Goal: Task Accomplishment & Management: Complete application form

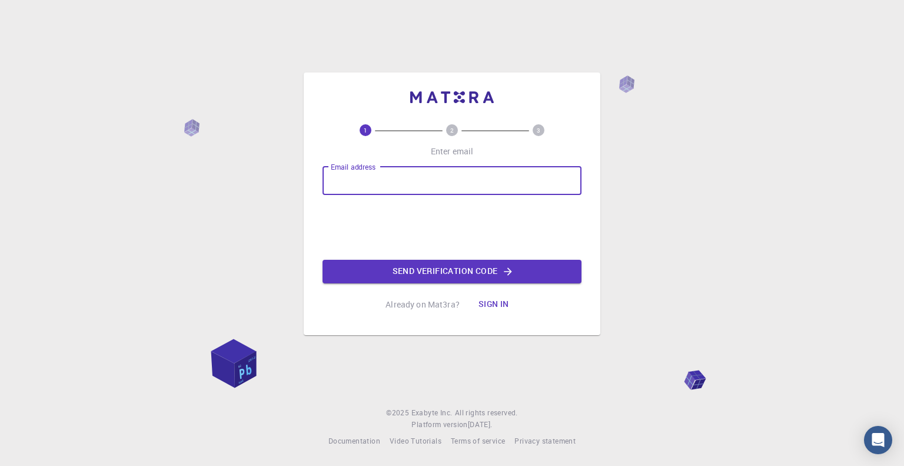
click at [400, 179] on input "Email address" at bounding box center [452, 181] width 259 height 28
click at [377, 183] on input "Email address" at bounding box center [452, 181] width 259 height 28
type input "[EMAIL_ADDRESS][DOMAIN_NAME]"
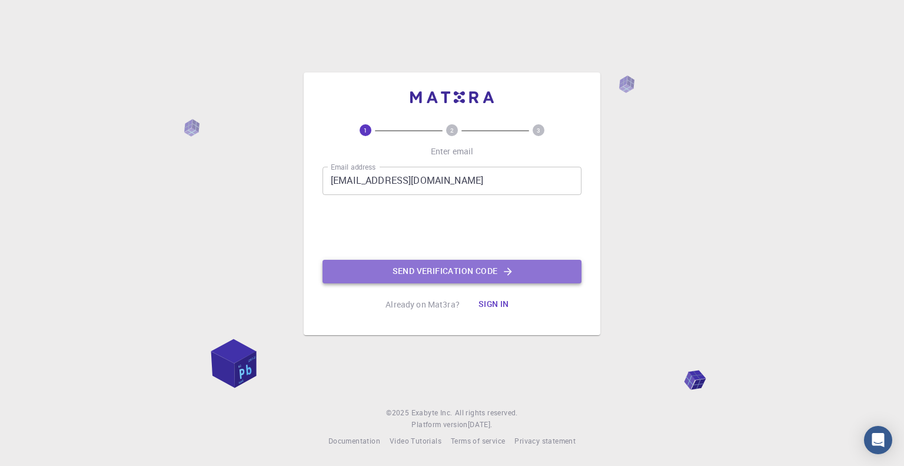
click at [433, 268] on button "Send verification code" at bounding box center [452, 272] width 259 height 24
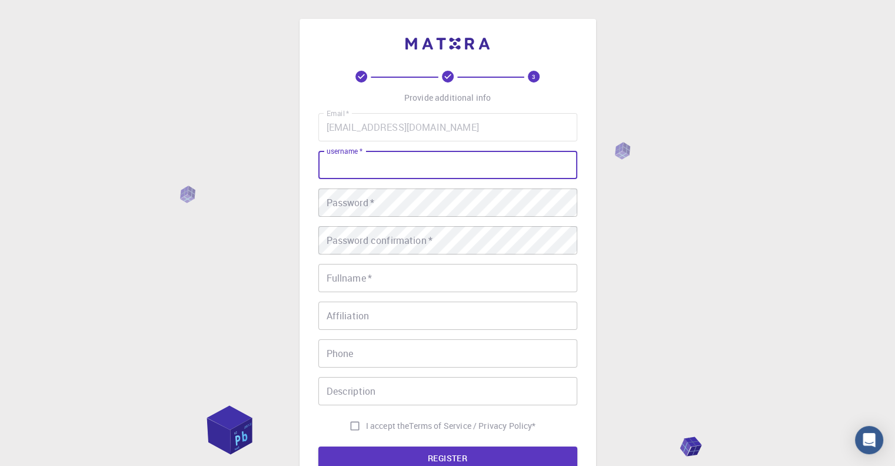
click at [417, 167] on input "username   *" at bounding box center [447, 165] width 259 height 28
type input "temurov7"
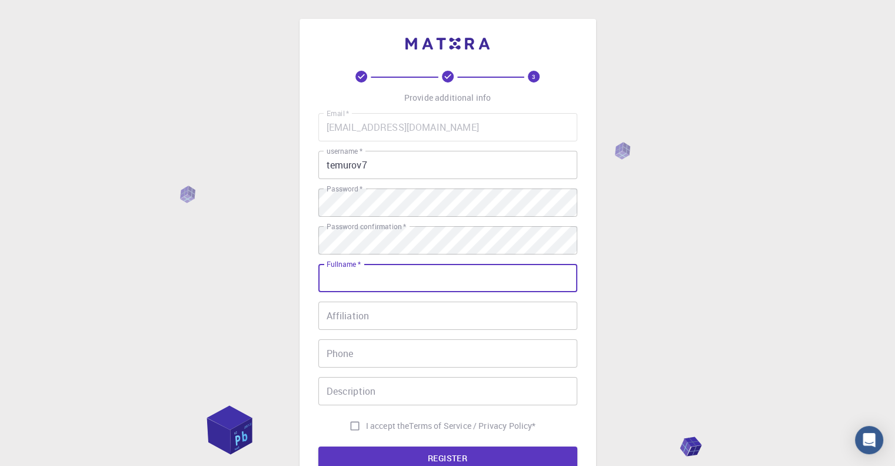
click at [345, 278] on input "Fullname   *" at bounding box center [447, 278] width 259 height 28
type input "[PERSON_NAME]"
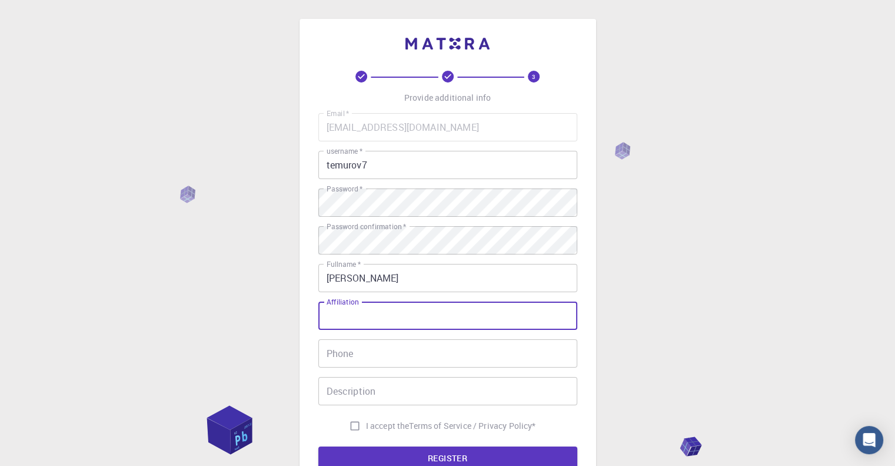
click at [330, 315] on input "Affiliation" at bounding box center [447, 315] width 259 height 28
drag, startPoint x: 328, startPoint y: 299, endPoint x: 373, endPoint y: 305, distance: 45.2
click at [373, 305] on div "Affiliation Affiliation" at bounding box center [447, 315] width 259 height 28
copy label "Affiliation"
click at [391, 323] on input "Affiliation" at bounding box center [447, 315] width 259 height 28
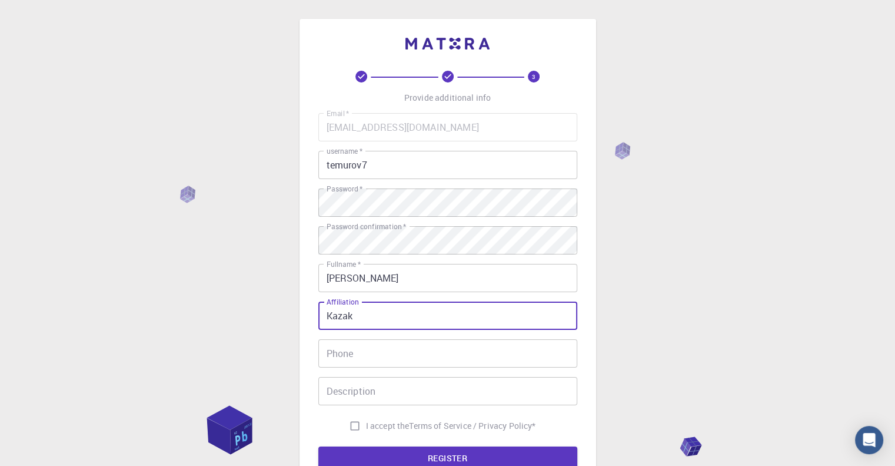
type input "Kazak"
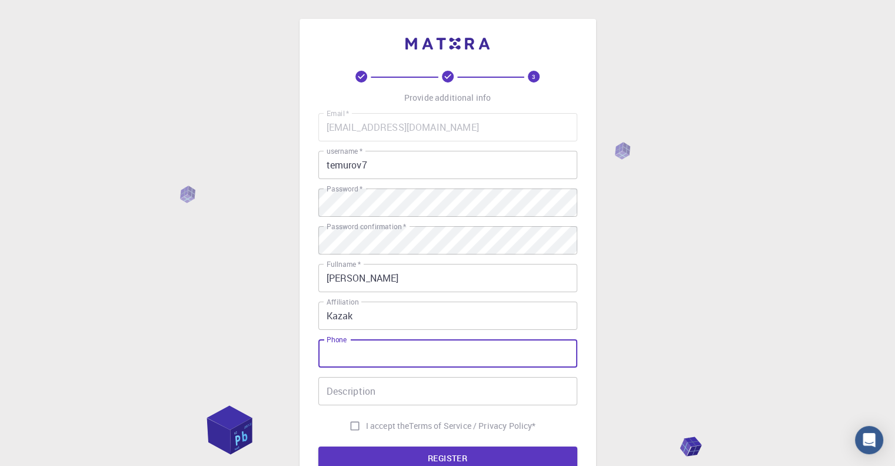
click at [361, 360] on input "Phone" at bounding box center [447, 353] width 259 height 28
type input "="
type input "[PHONE_NUMBER]"
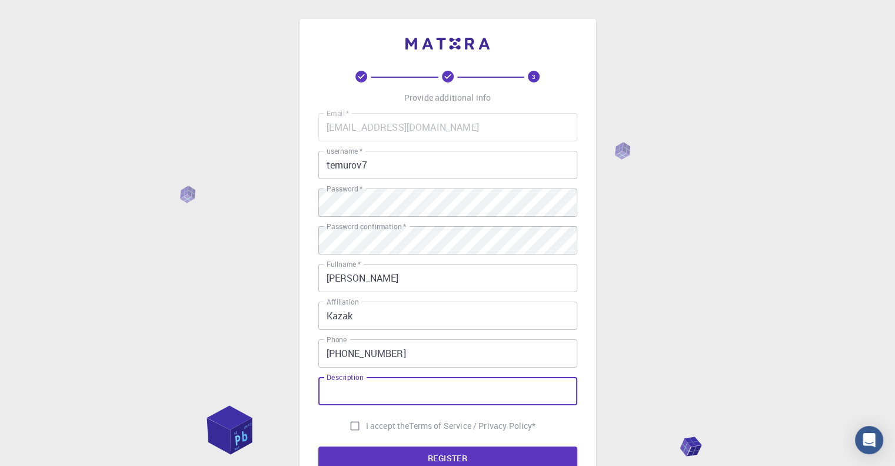
click at [344, 393] on input "Description" at bounding box center [447, 391] width 259 height 28
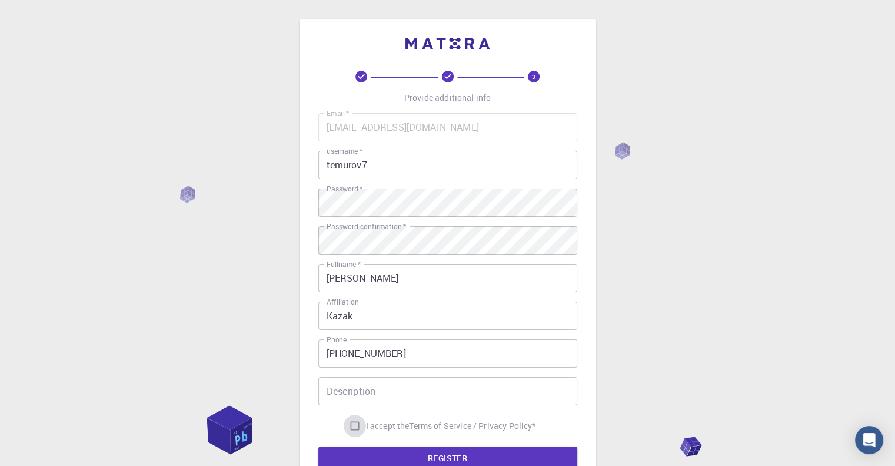
click at [353, 421] on input "I accept the Terms of Service / Privacy Policy *" at bounding box center [355, 425] width 22 height 22
checkbox input "true"
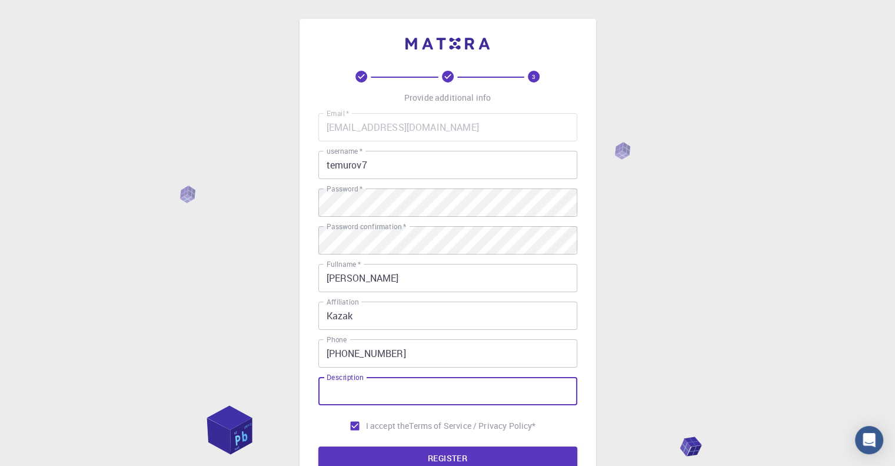
click at [385, 393] on input "Description" at bounding box center [447, 391] width 259 height 28
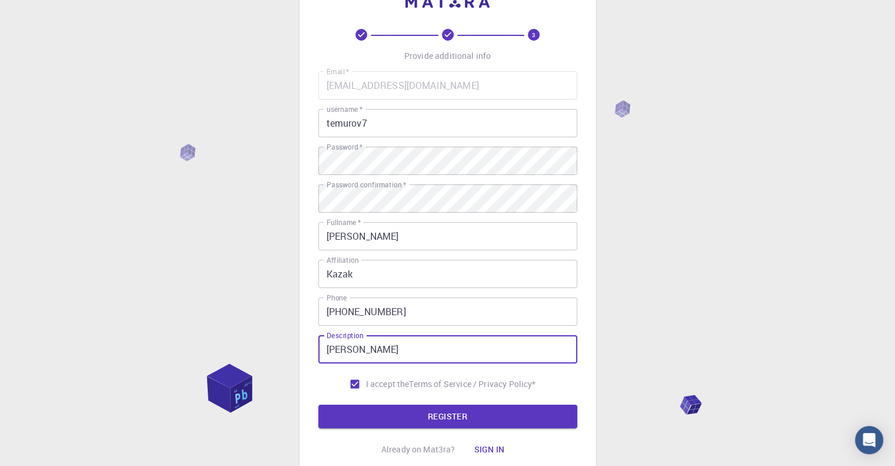
scroll to position [46, 0]
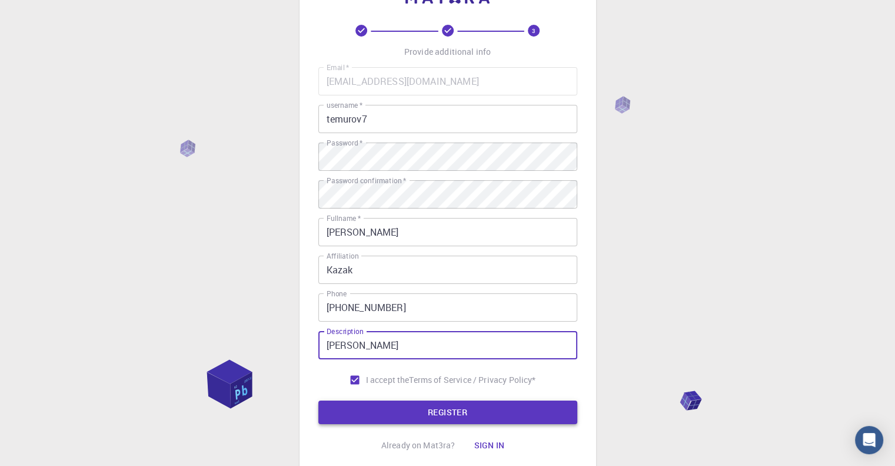
type input "[PERSON_NAME]"
click at [385, 405] on button "REGISTER" at bounding box center [447, 412] width 259 height 24
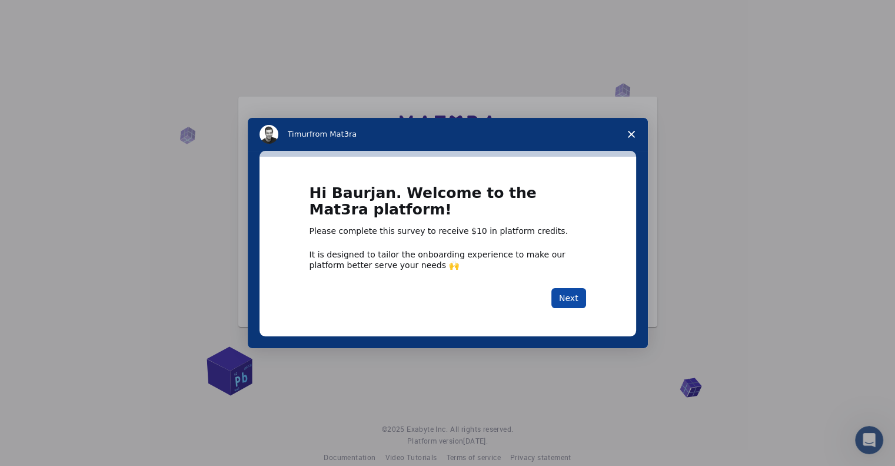
click at [557, 290] on button "Next" at bounding box center [568, 298] width 35 height 20
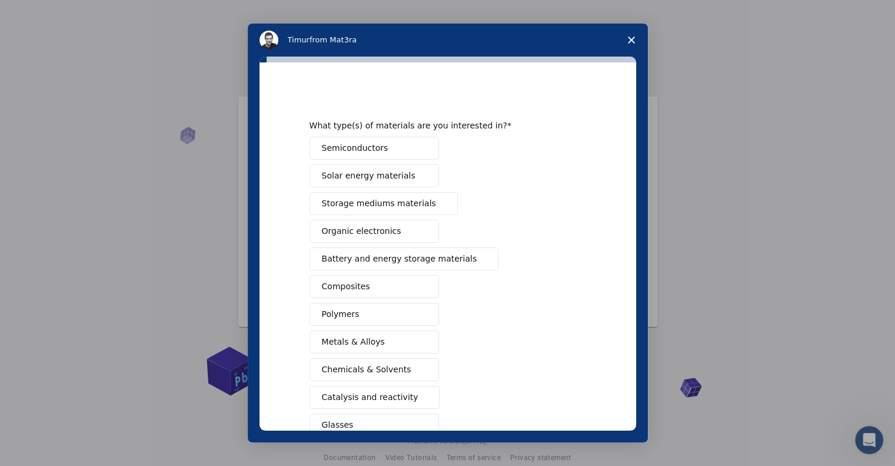
click at [626, 44] on span "Close survey" at bounding box center [631, 40] width 33 height 33
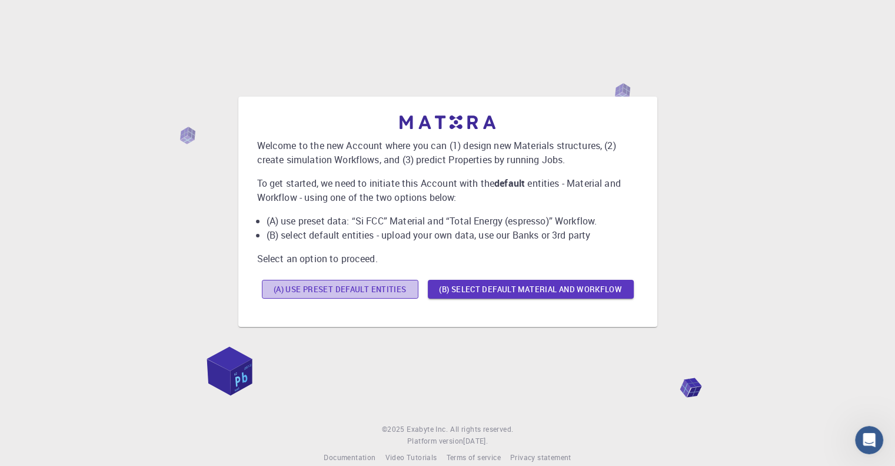
click at [384, 287] on button "(A) Use preset default entities" at bounding box center [340, 289] width 157 height 19
